Goal: Transaction & Acquisition: Obtain resource

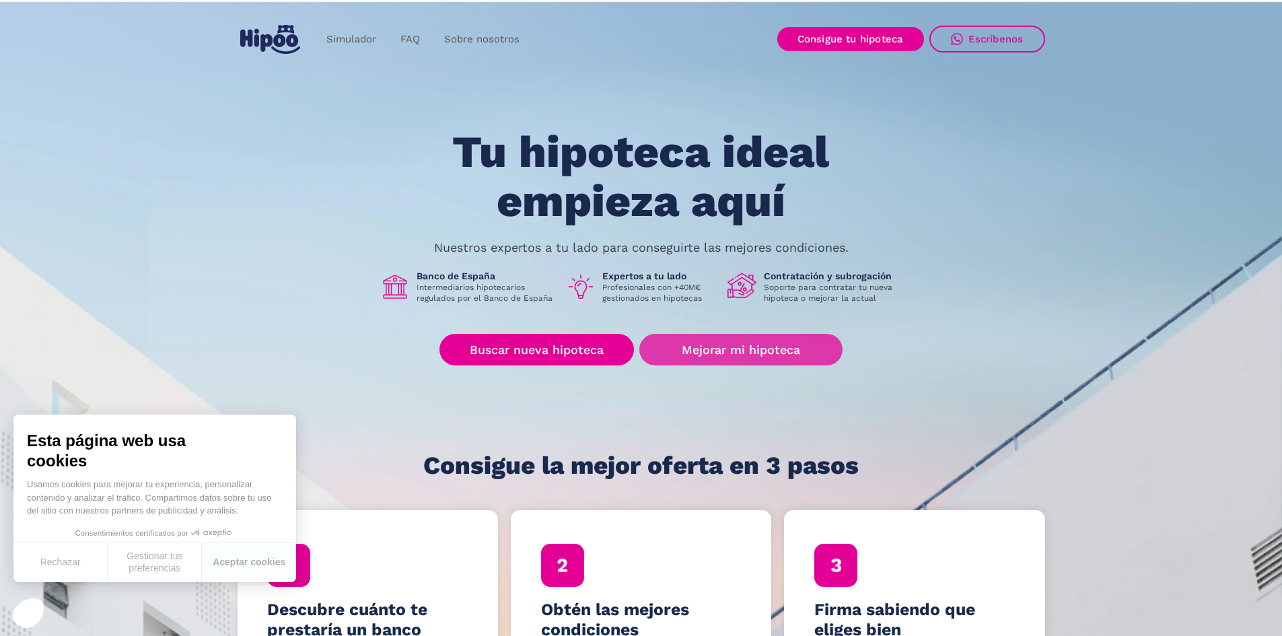
click at [752, 342] on link "Mejorar mi hipoteca" at bounding box center [740, 350] width 202 height 32
click at [590, 362] on link "Buscar nueva hipoteca" at bounding box center [536, 350] width 194 height 32
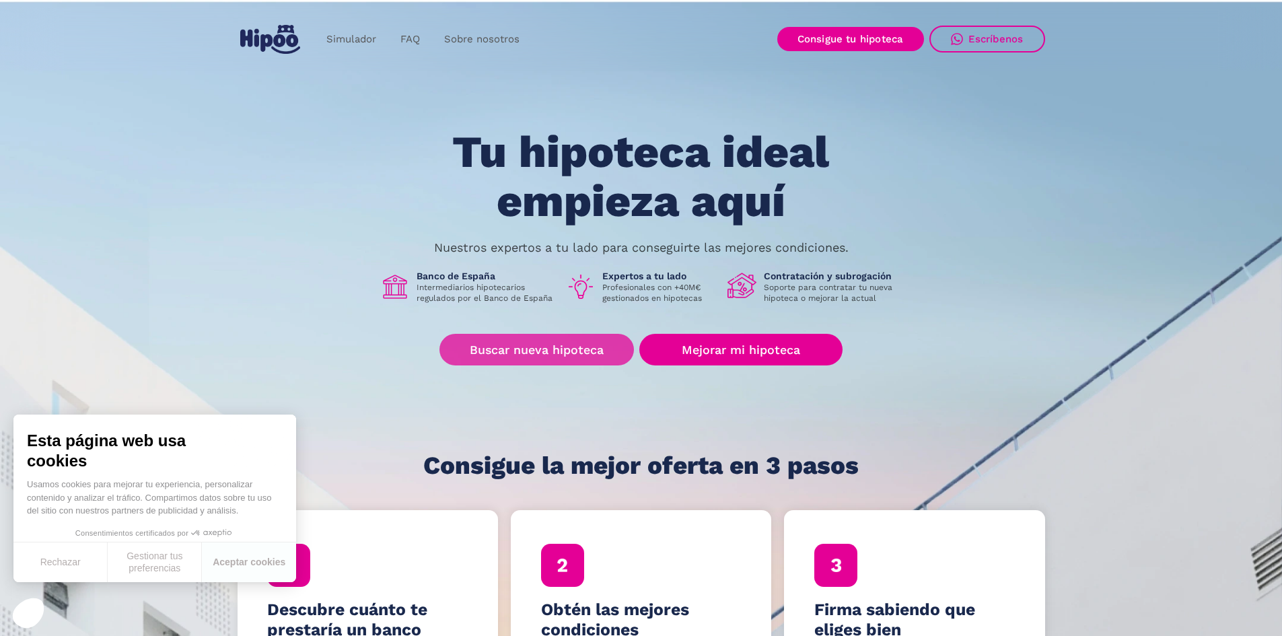
click at [574, 340] on link "Buscar nueva hipoteca" at bounding box center [536, 350] width 194 height 32
